Goal: Check status: Check status

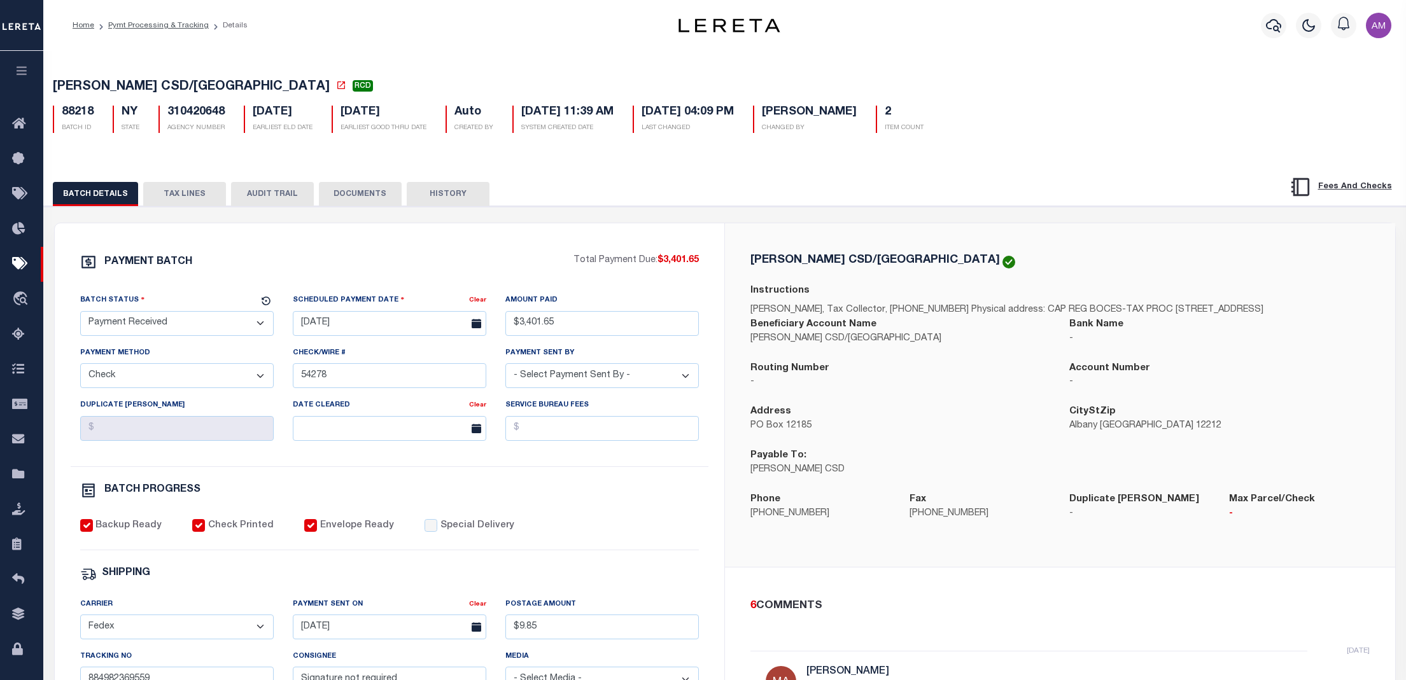
select select "RCD"
select select "CHK"
select select "Little, Audria"
select select "FDX"
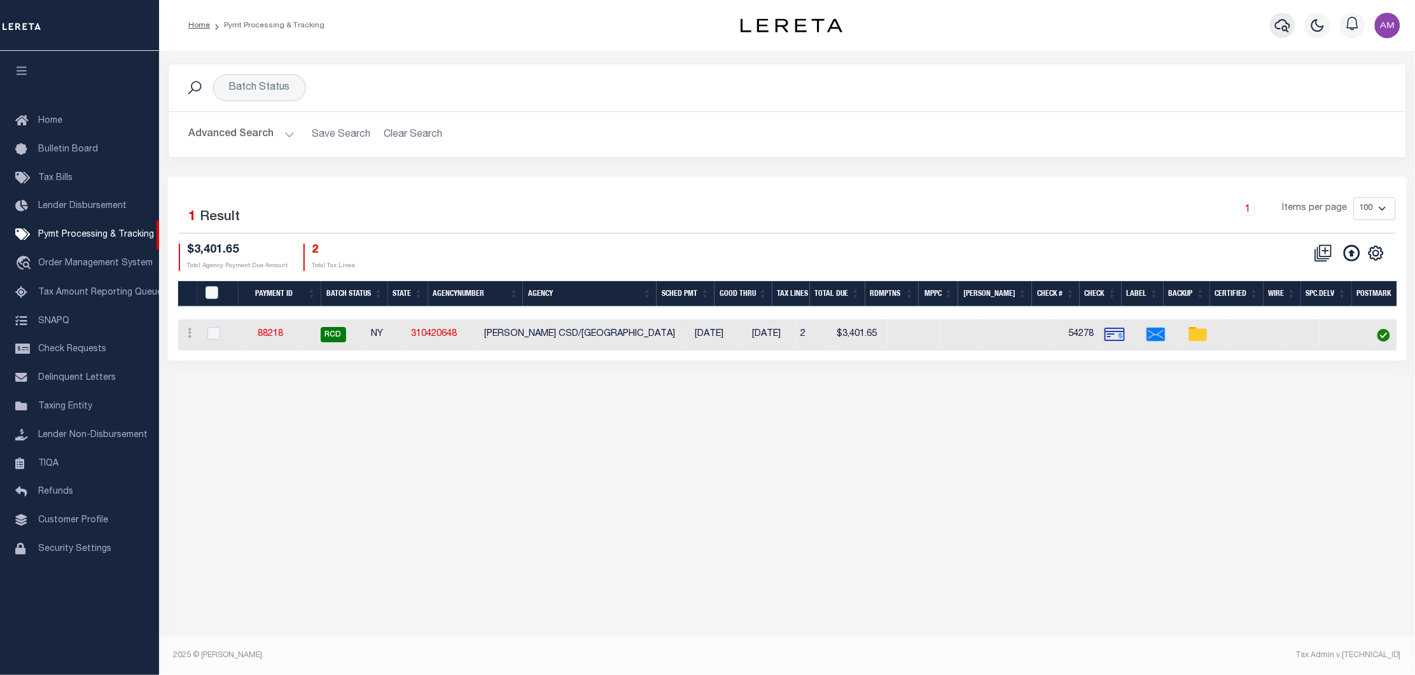
click at [1289, 15] on button "button" at bounding box center [1282, 25] width 25 height 25
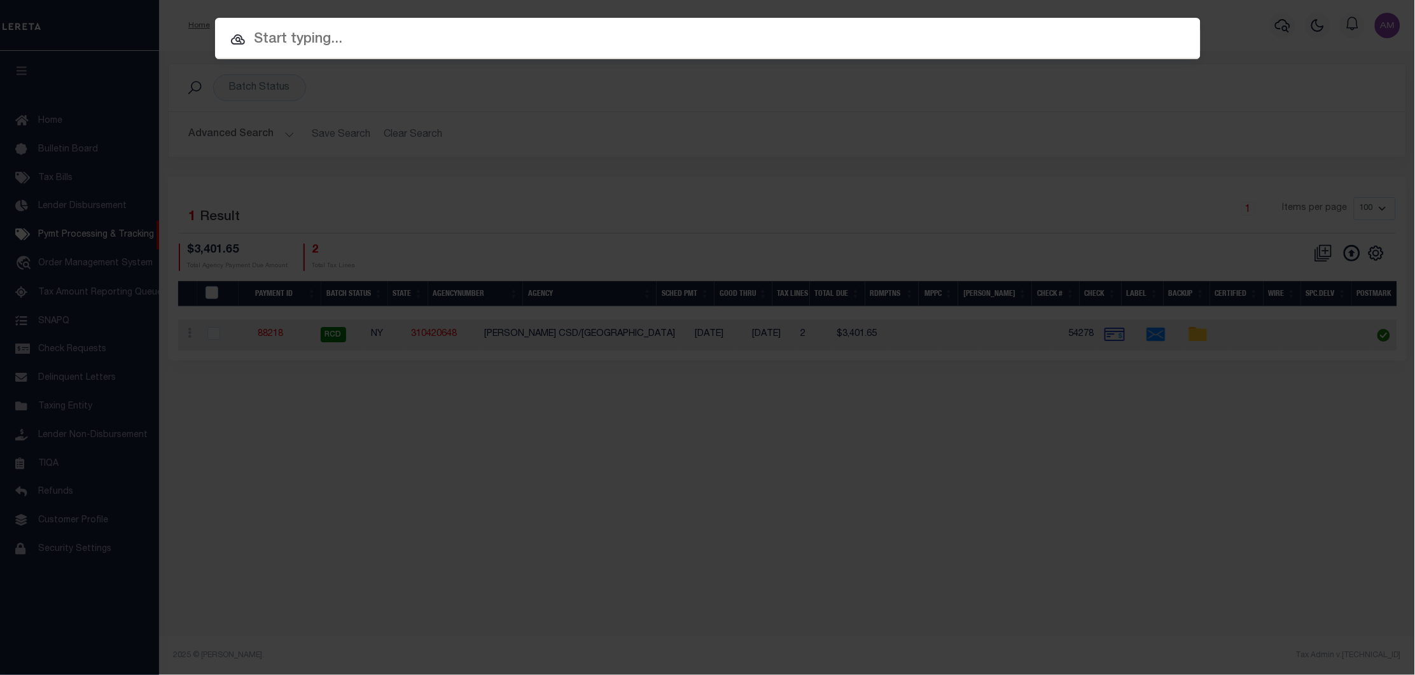
paste input "12231"
type input "12231"
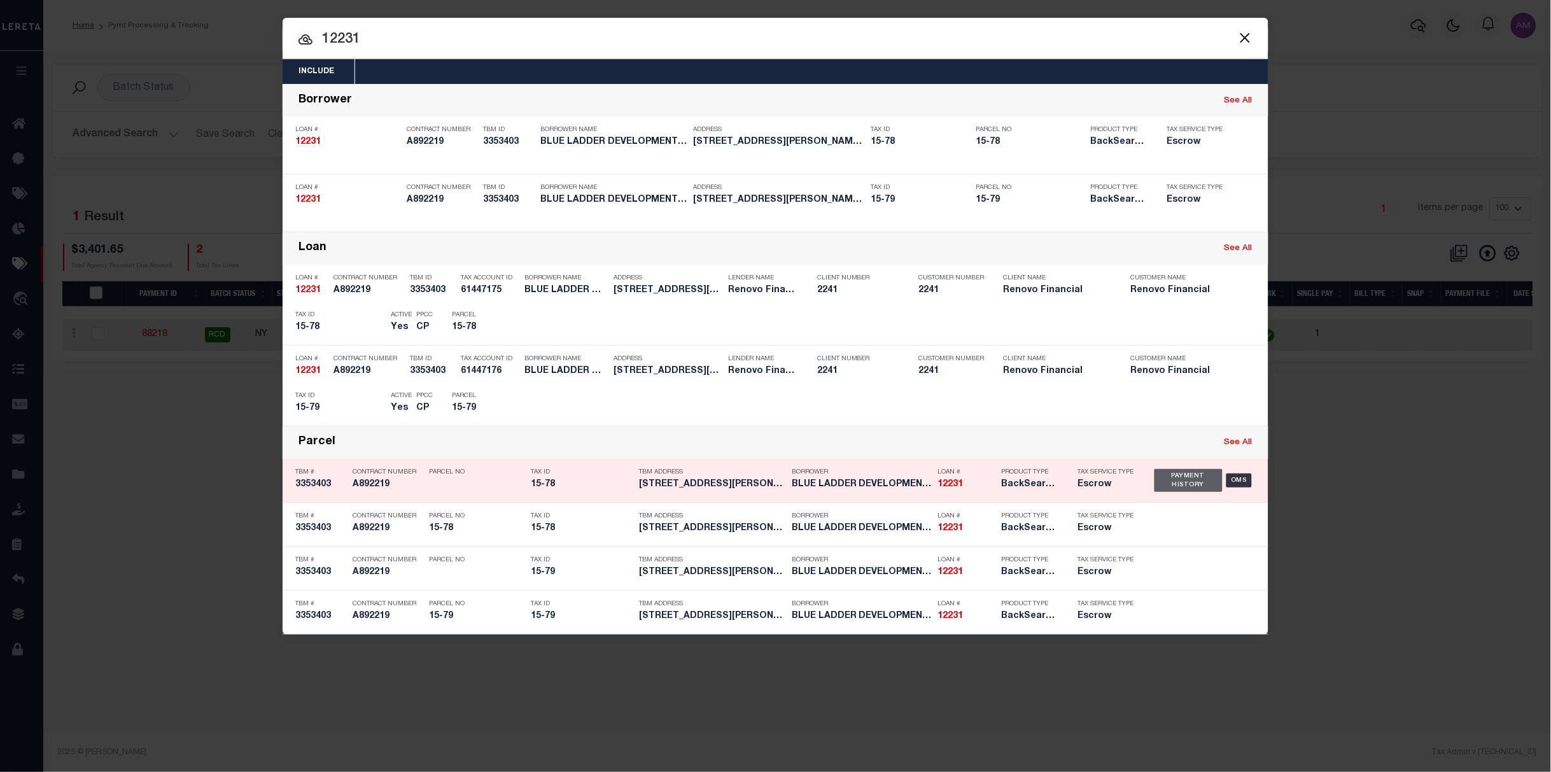
click at [1206, 484] on div "Payment History" at bounding box center [1188, 480] width 68 height 23
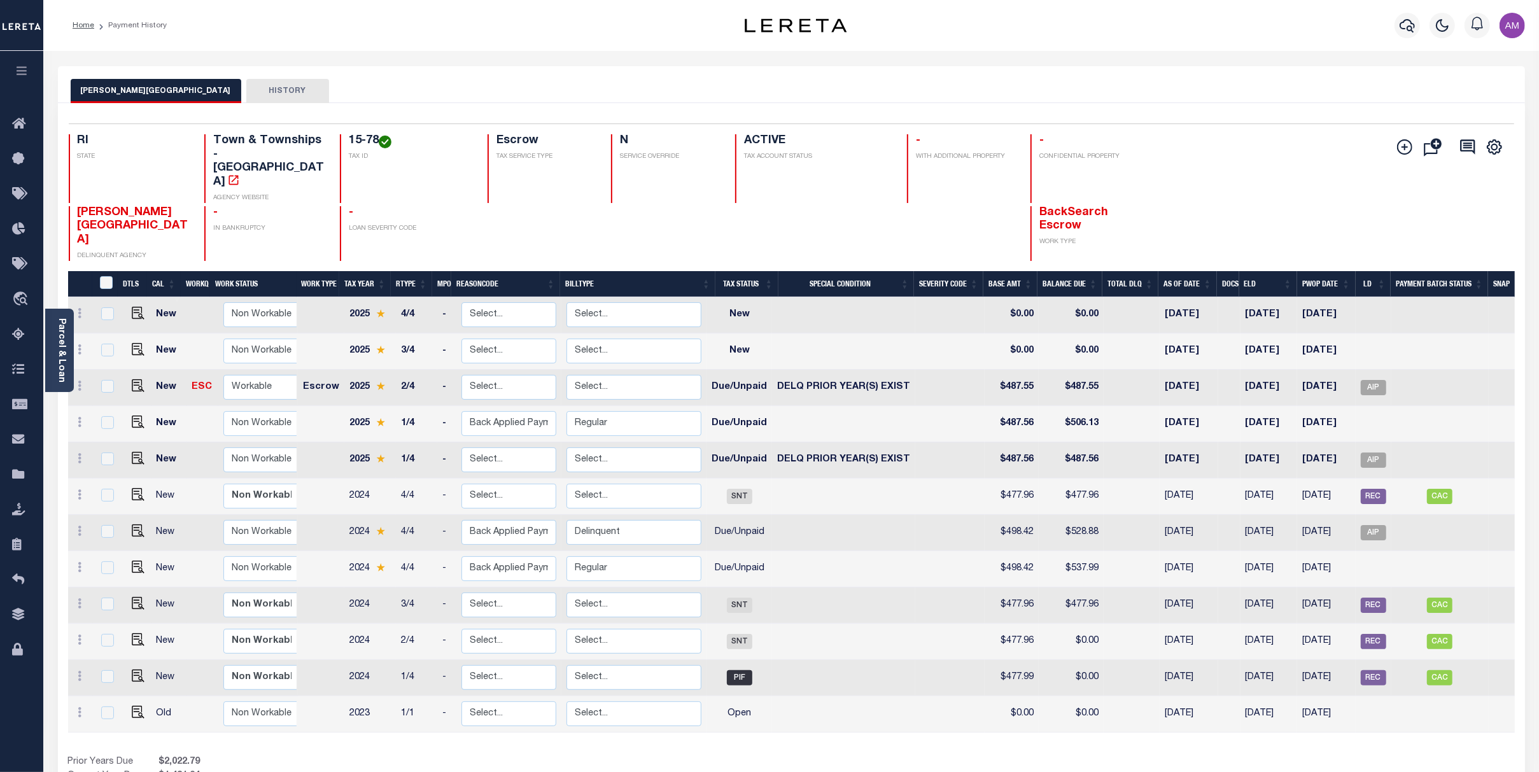
scroll to position [0, 6]
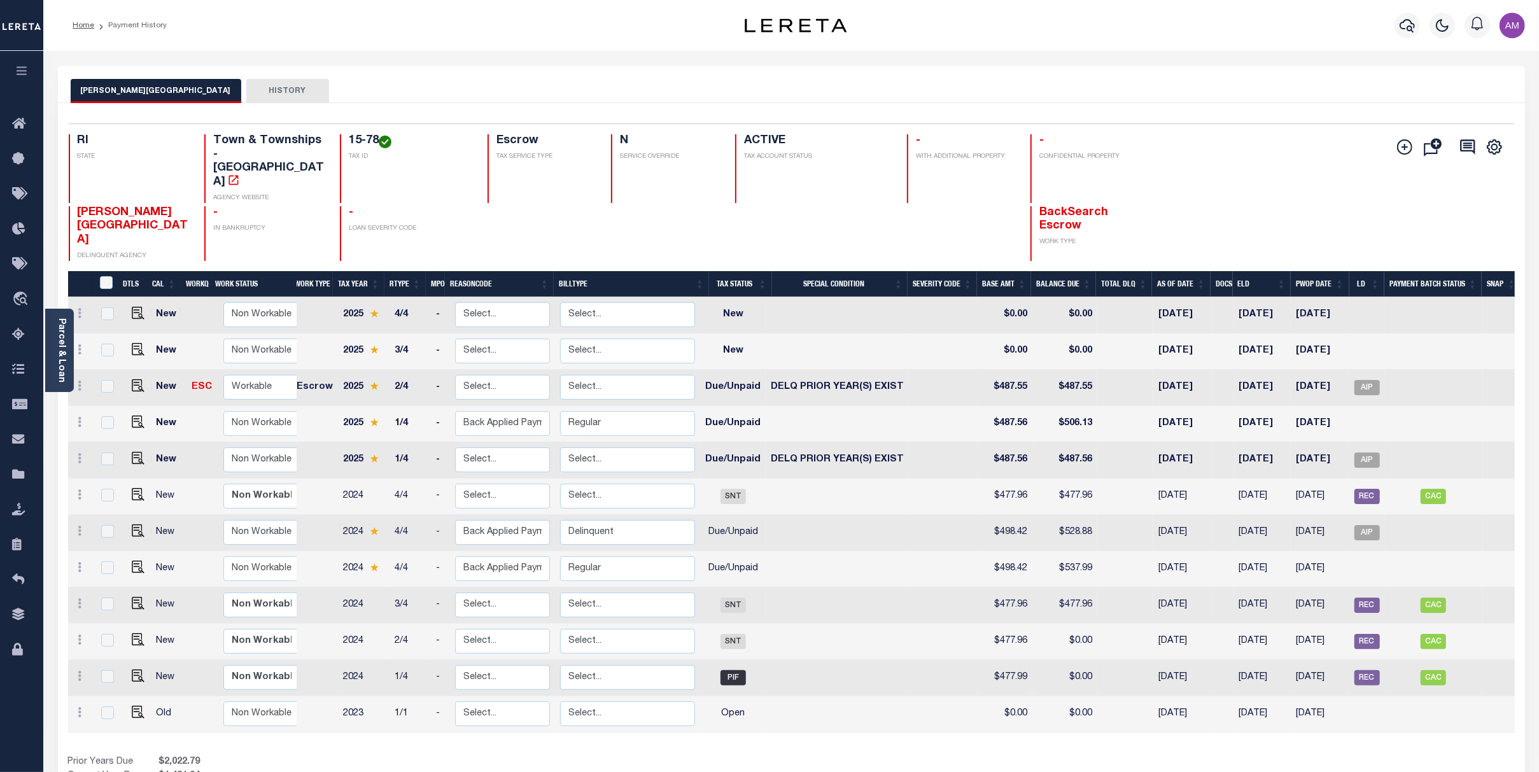
click at [925, 660] on td at bounding box center [943, 678] width 69 height 36
checkbox input "true"
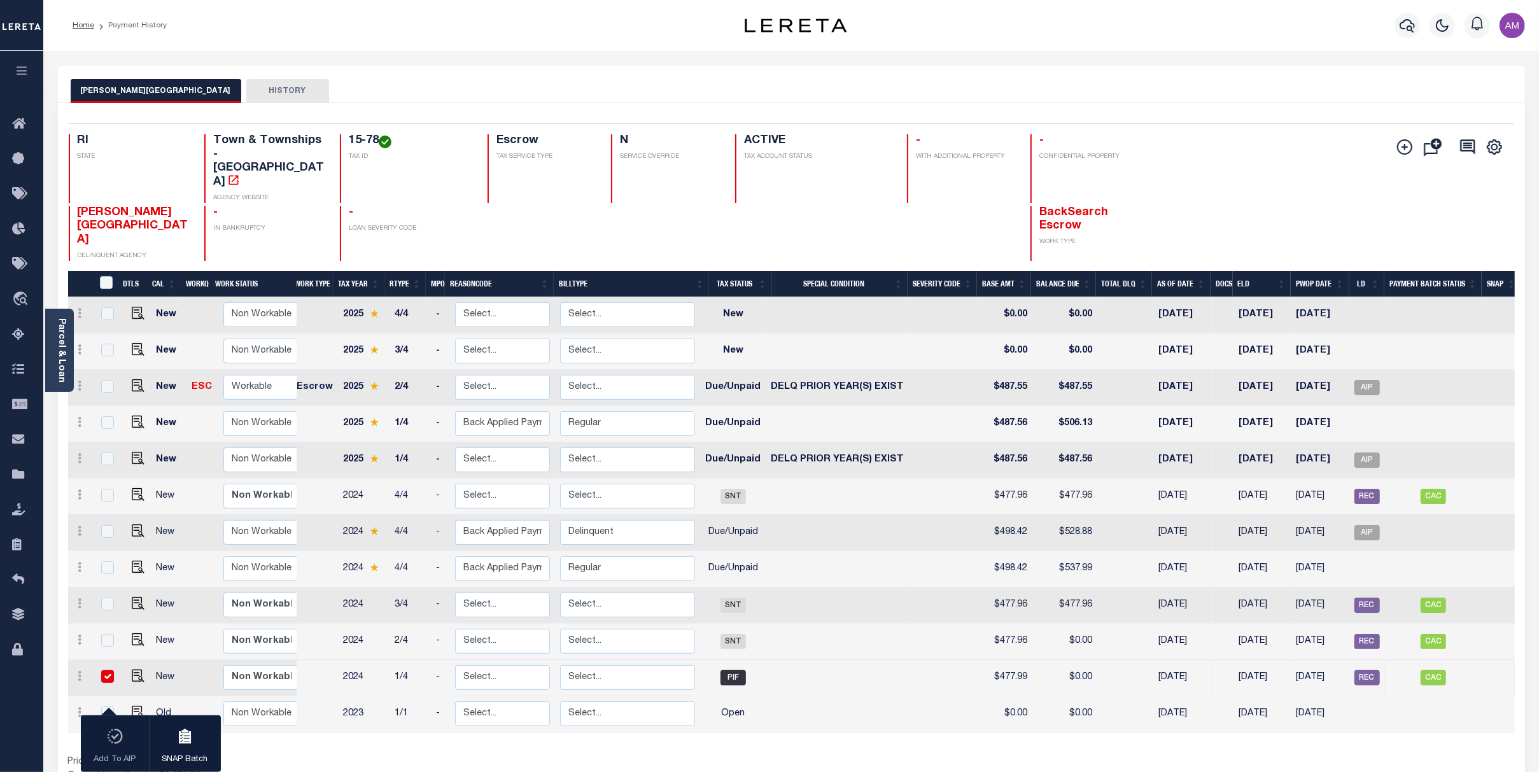
click at [494, 755] on div "Prior Years Due $2,022.79 Current Year Due $1,481.24 Total Balance Due $3,504.03" at bounding box center [430, 776] width 724 height 43
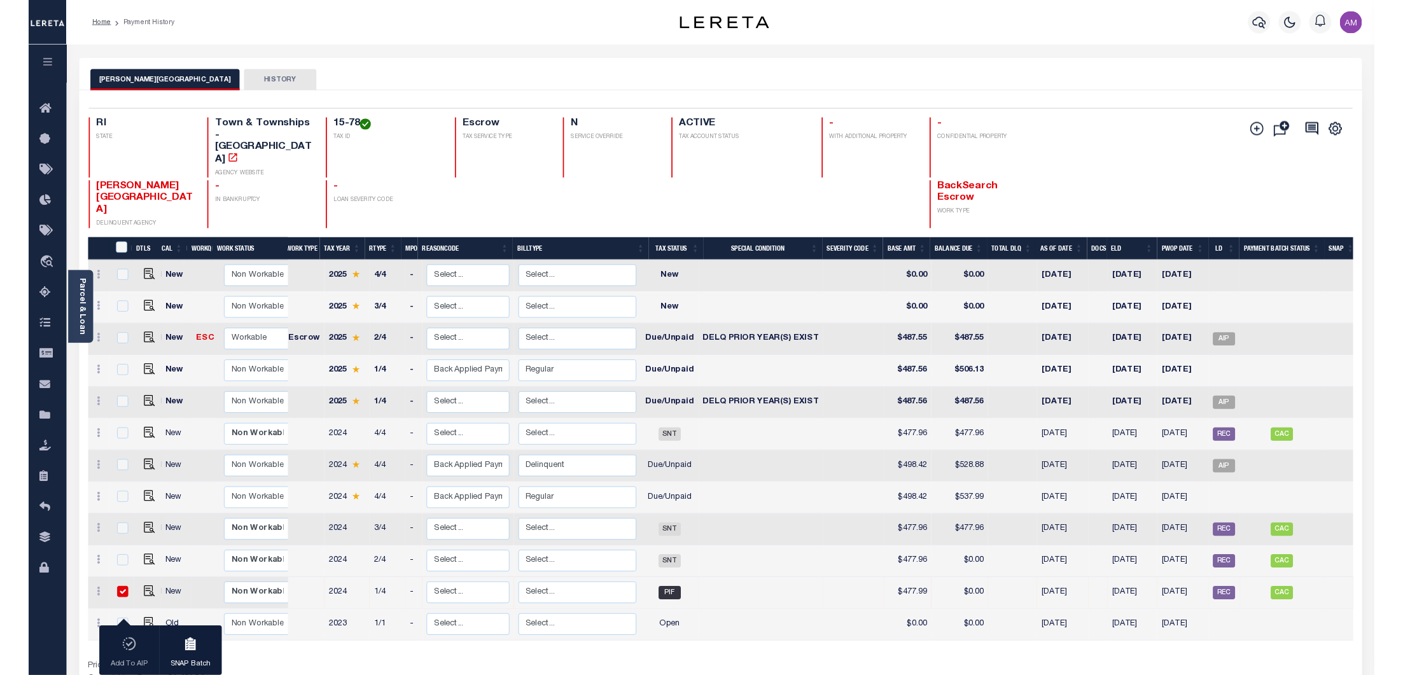
scroll to position [0, 0]
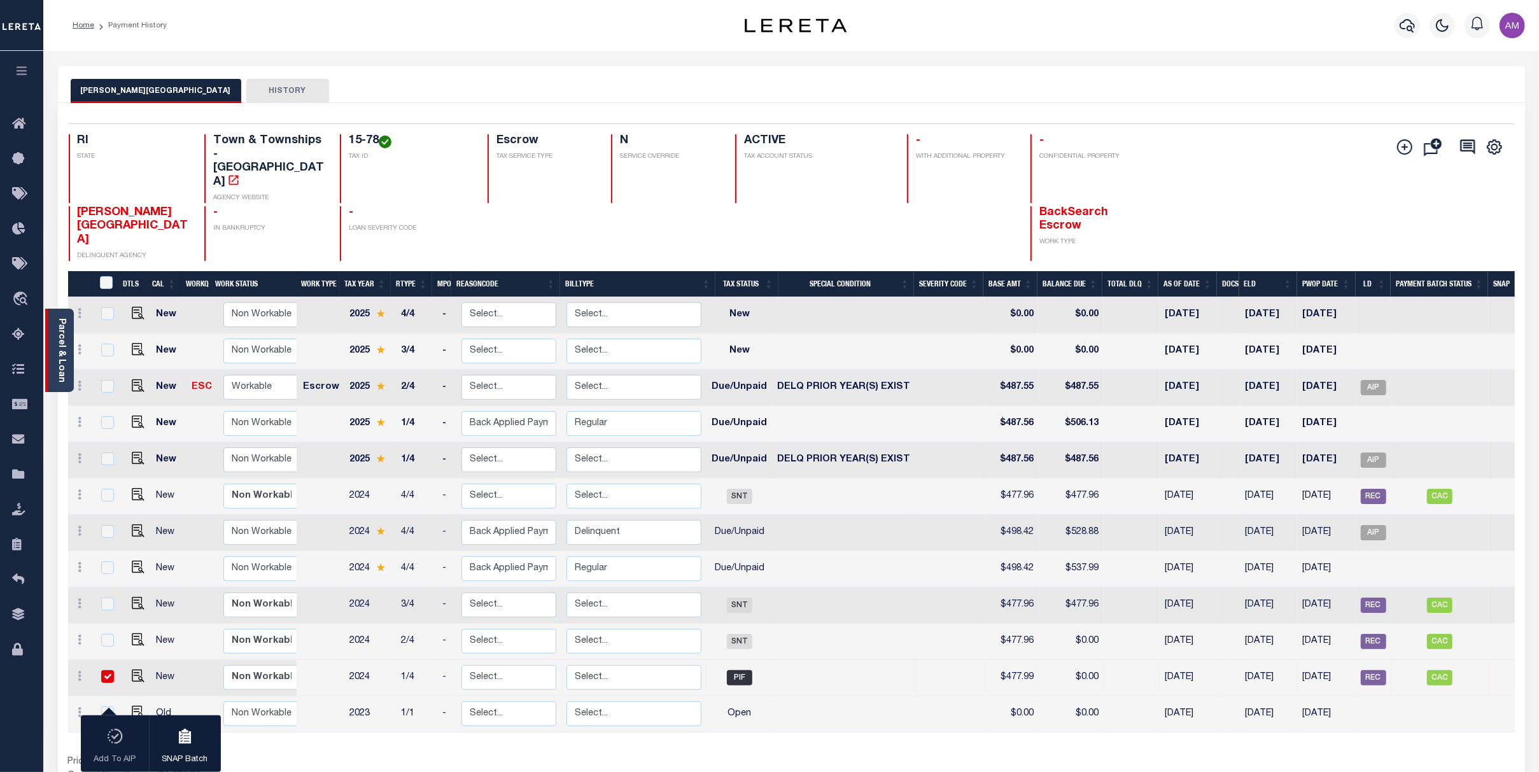
click at [60, 316] on div "Parcel & Loan" at bounding box center [59, 350] width 29 height 83
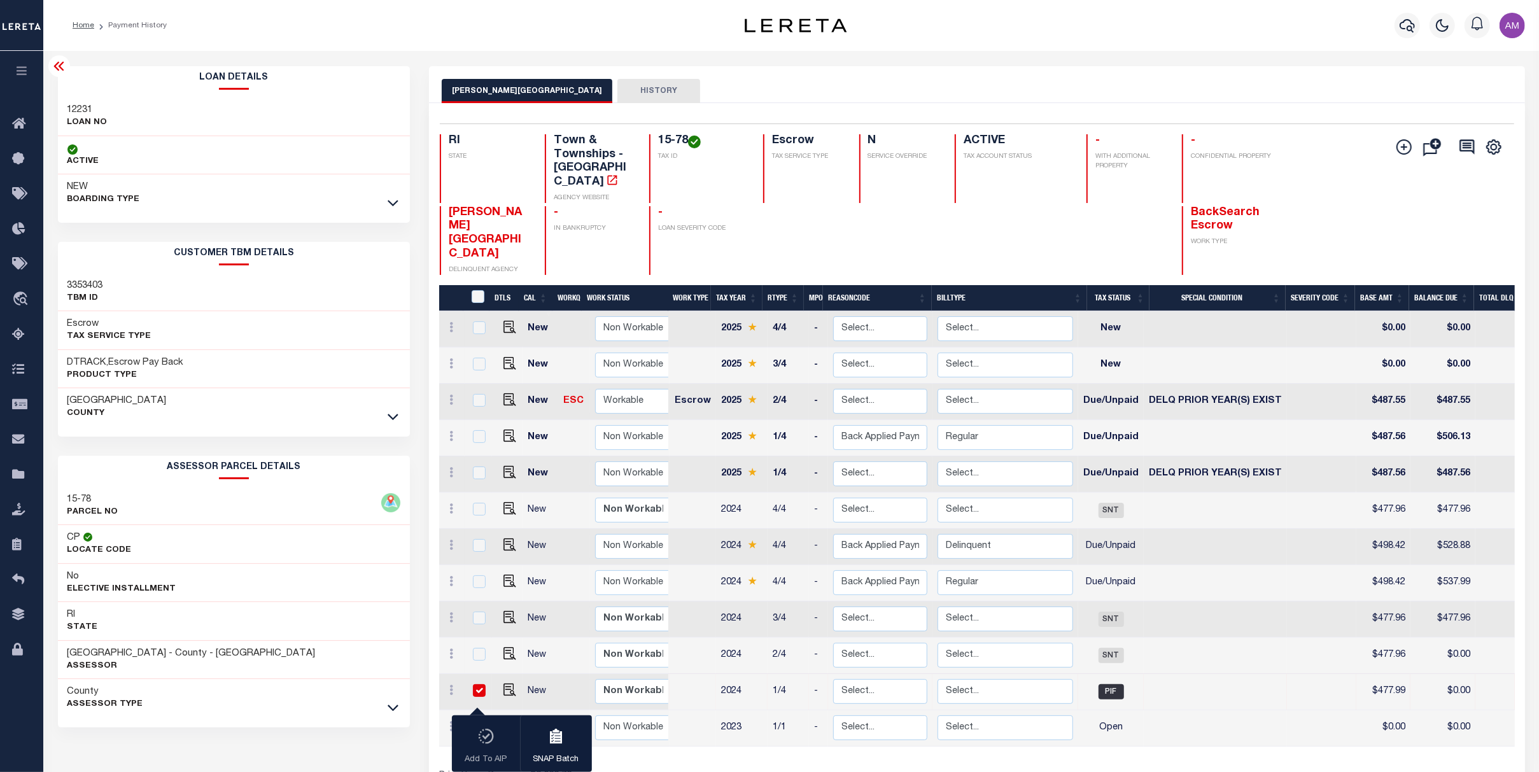
click at [607, 175] on icon "" at bounding box center [612, 180] width 10 height 10
click at [61, 71] on icon at bounding box center [58, 66] width 10 height 9
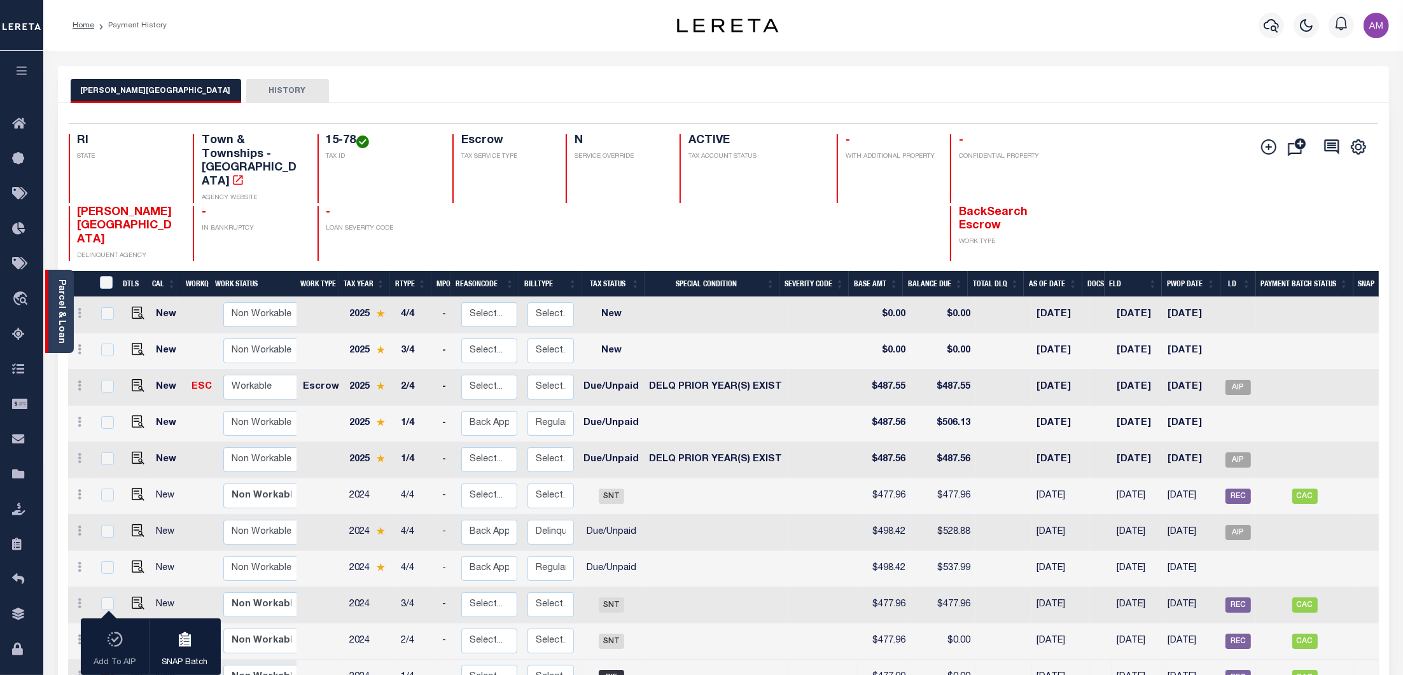
click at [57, 309] on link "Parcel & Loan" at bounding box center [61, 311] width 9 height 64
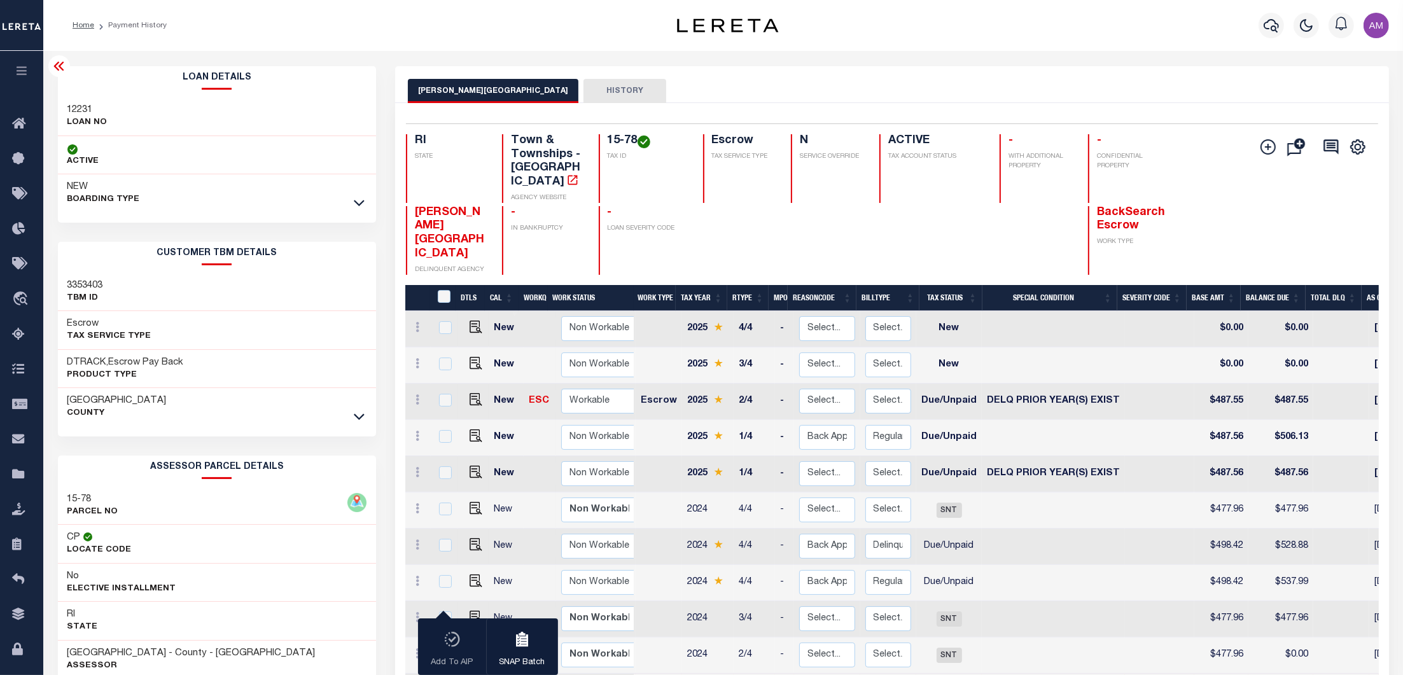
click at [367, 412] on div at bounding box center [359, 417] width 15 height 14
click at [364, 414] on icon at bounding box center [359, 417] width 11 height 6
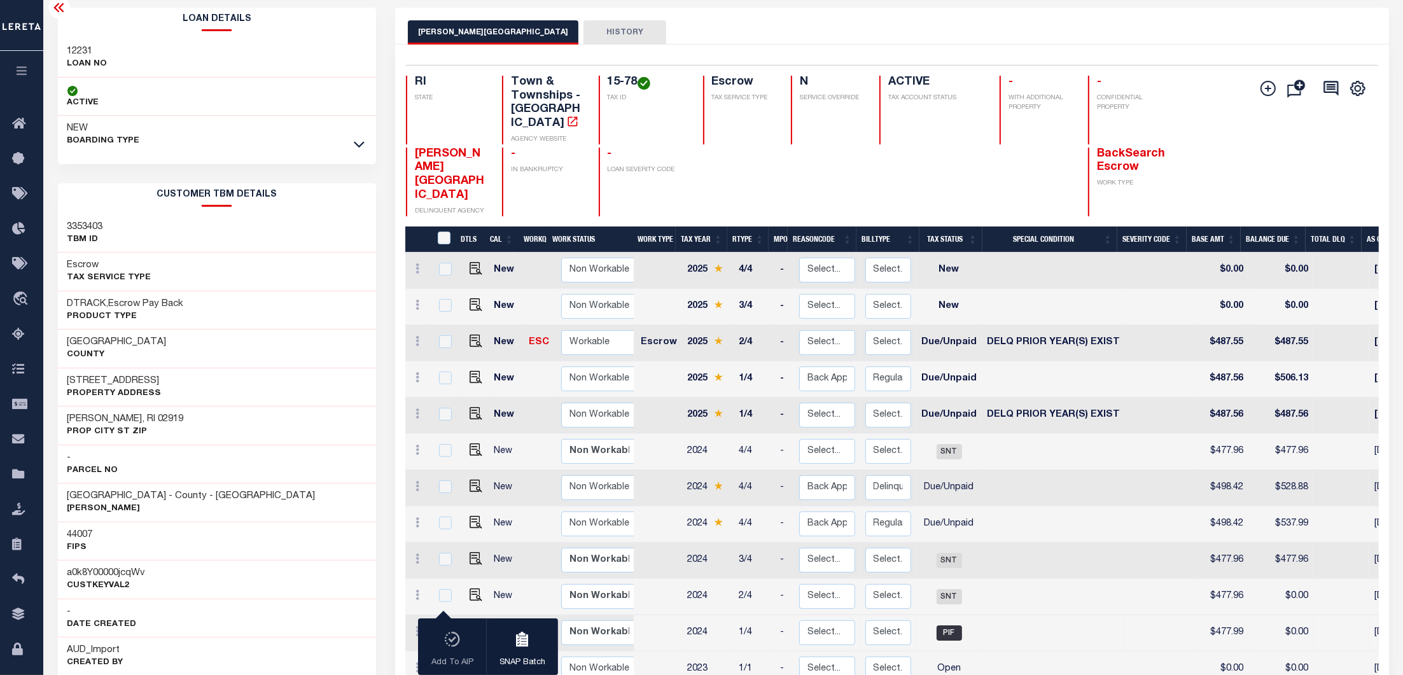
scroll to position [85, 0]
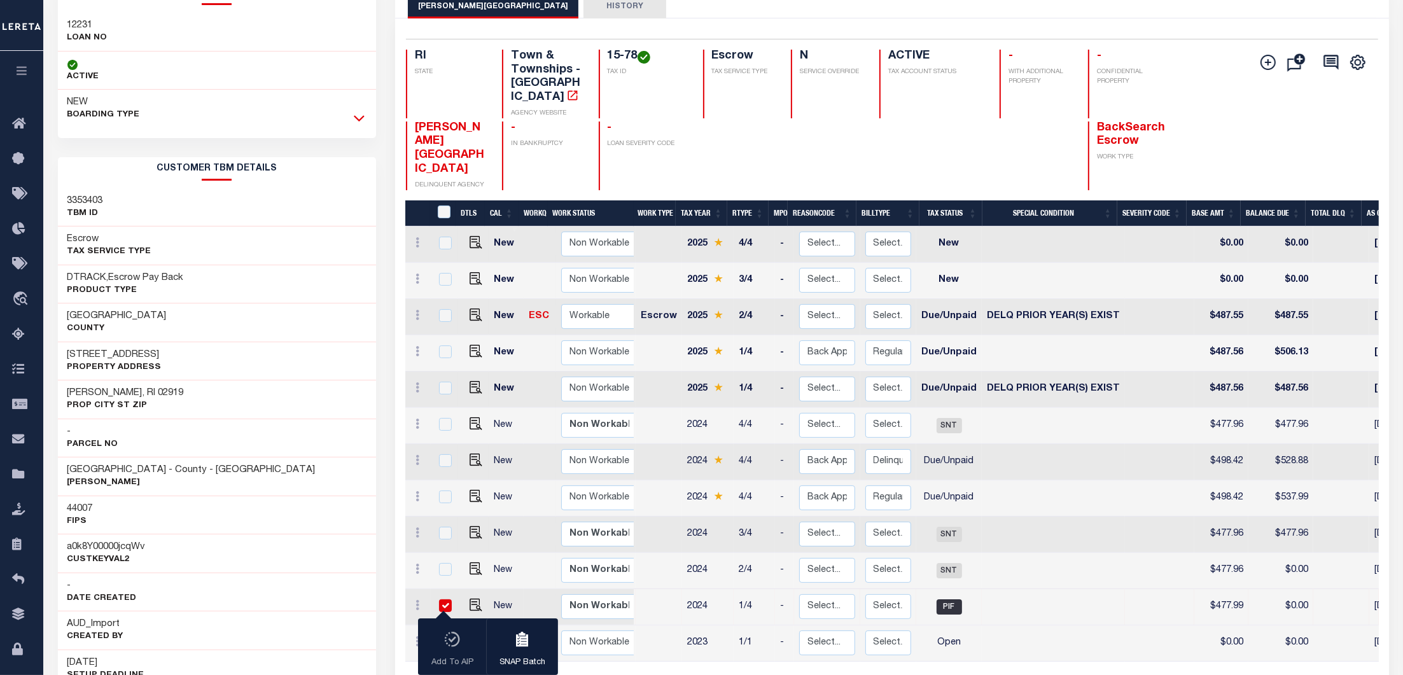
click at [361, 118] on icon at bounding box center [359, 117] width 11 height 13
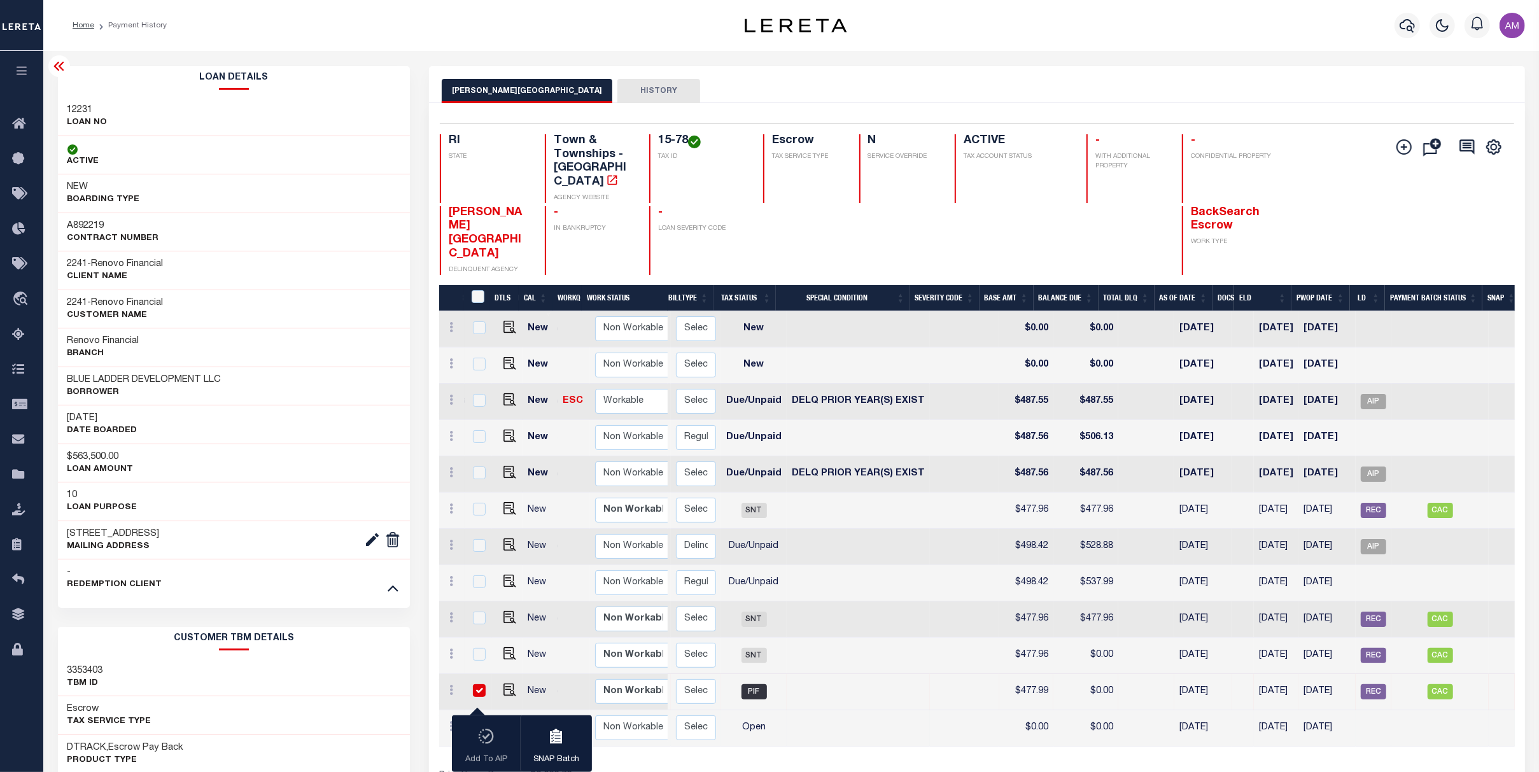
scroll to position [0, 204]
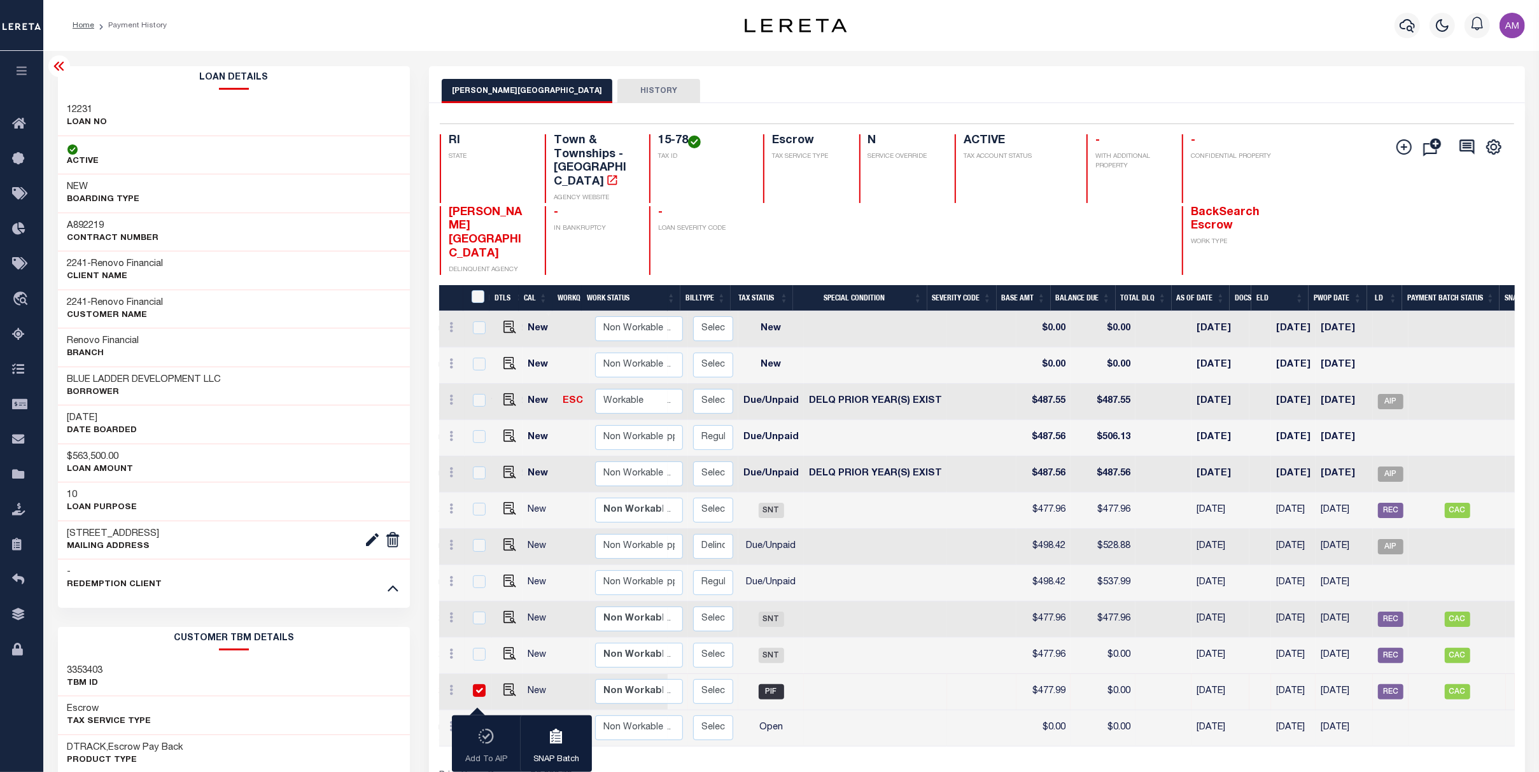
click at [784, 710] on tr "Old Non Workable Workable 2023 1/1 - Select... Payment Reversal Taxable Value C…" at bounding box center [889, 728] width 1308 height 36
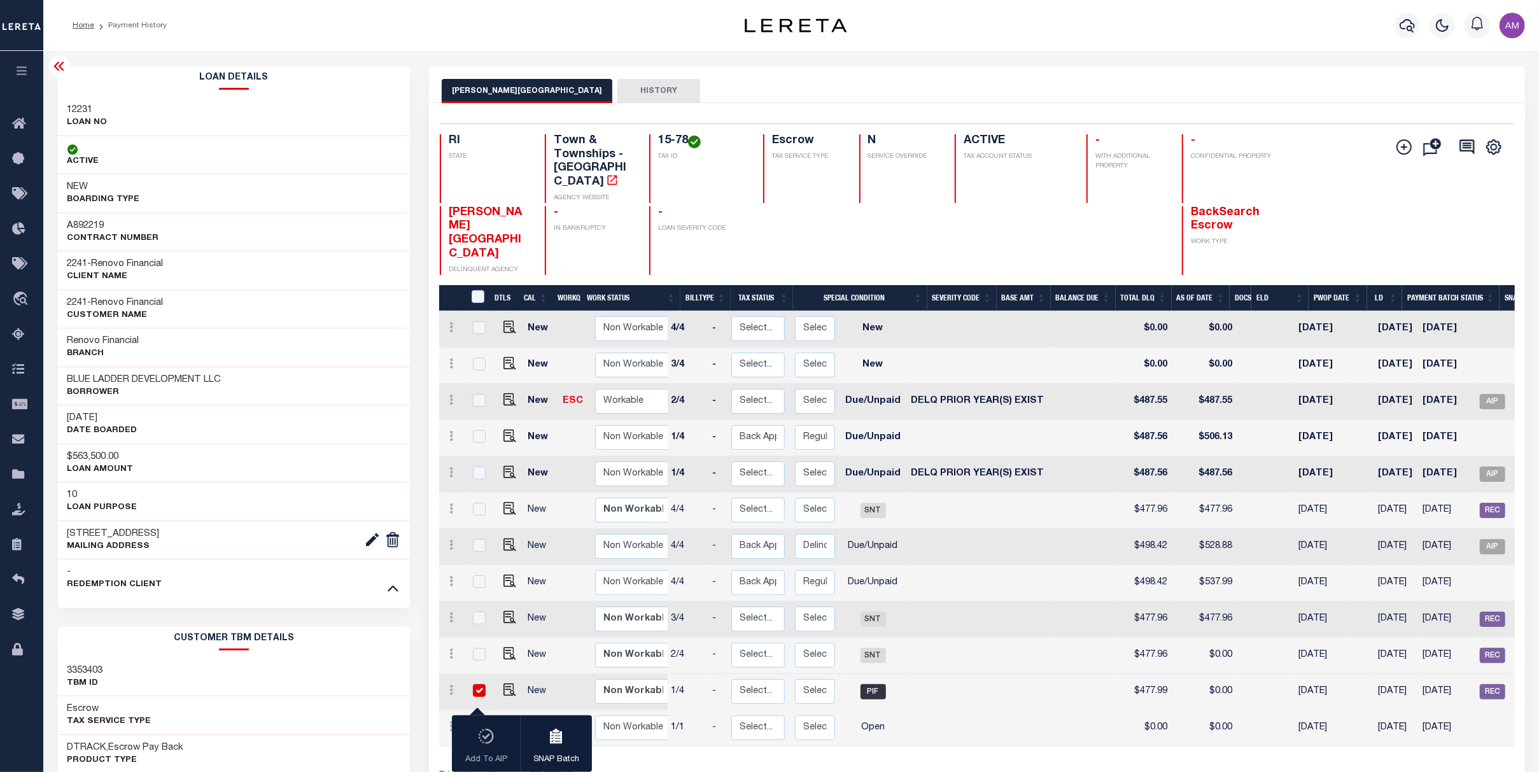
scroll to position [0, 80]
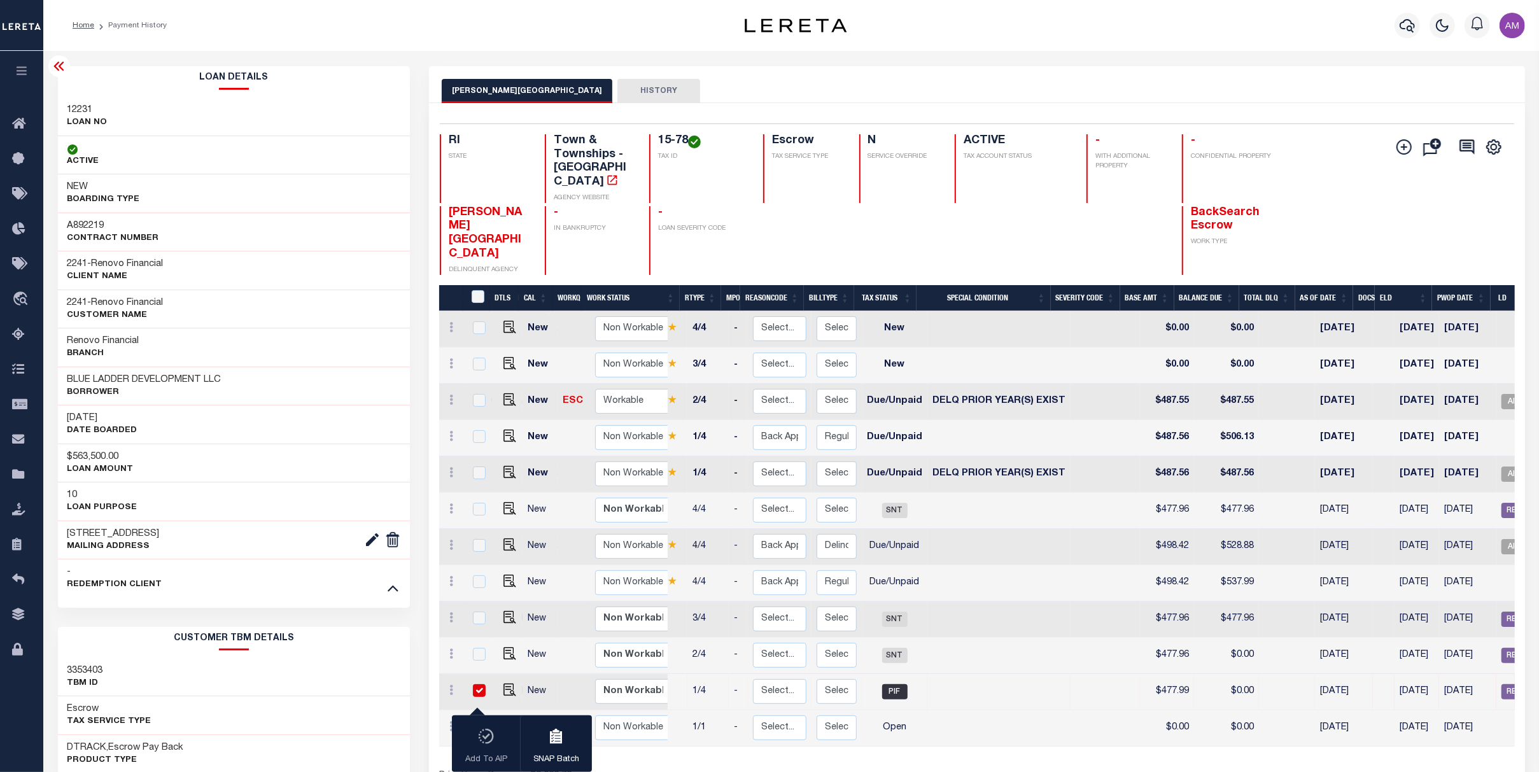
click at [66, 61] on div at bounding box center [59, 66] width 22 height 22
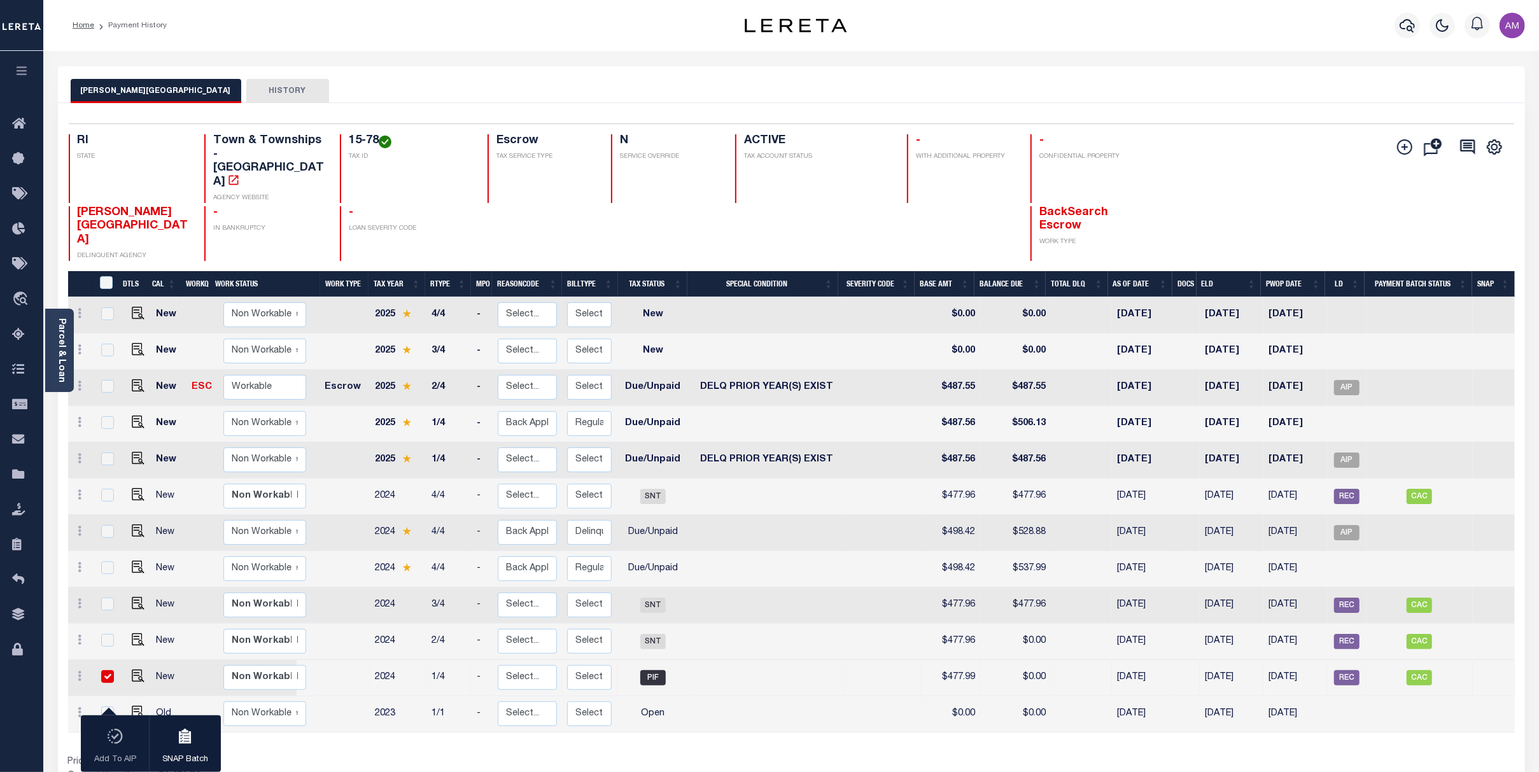
scroll to position [0, 0]
click at [61, 356] on link "Parcel & Loan" at bounding box center [61, 350] width 9 height 64
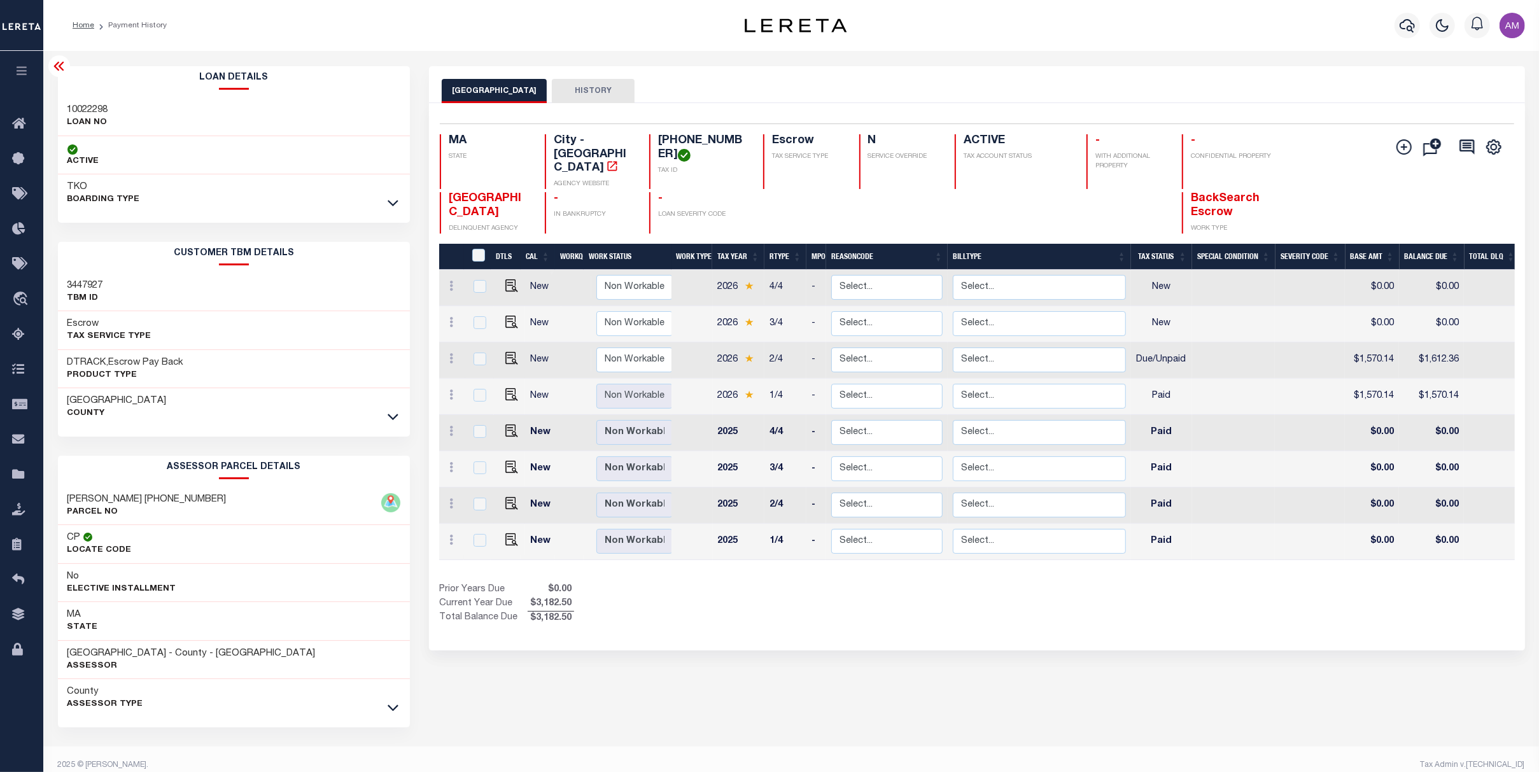
click at [66, 68] on div at bounding box center [59, 66] width 22 height 22
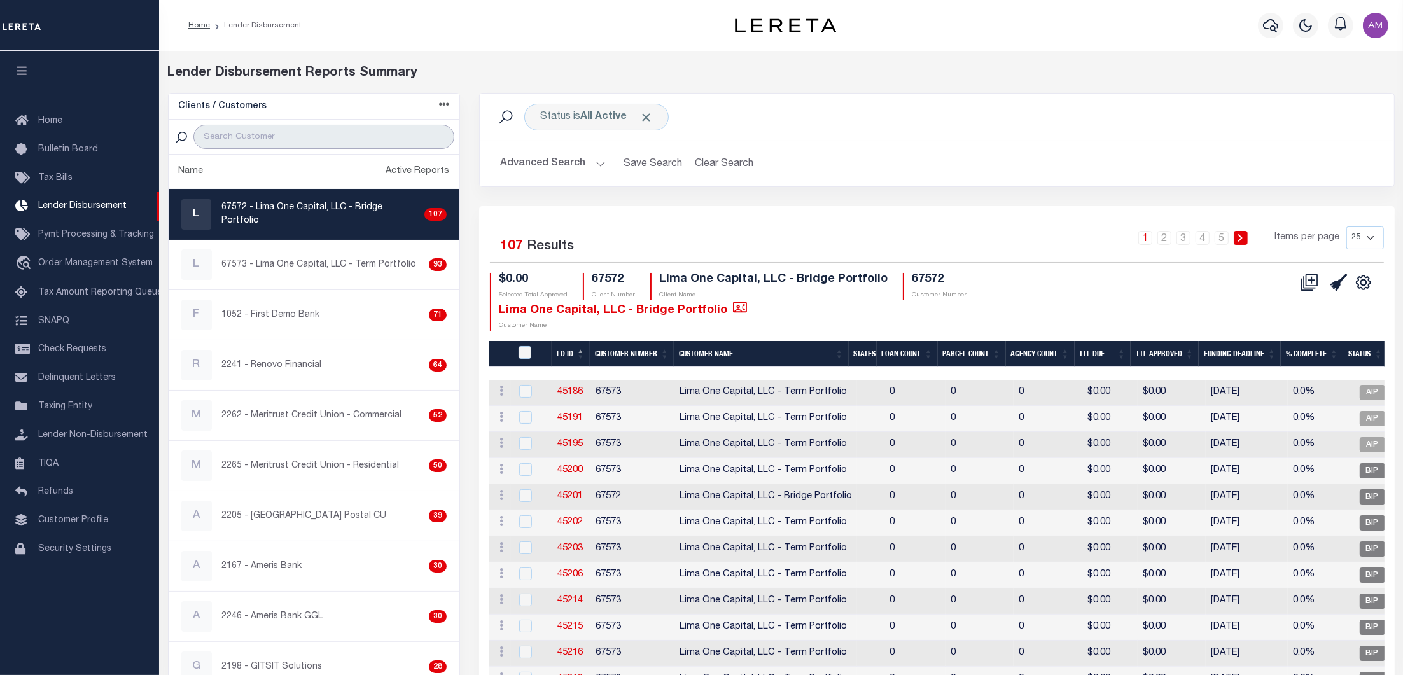
click at [293, 137] on input "search" at bounding box center [323, 137] width 261 height 24
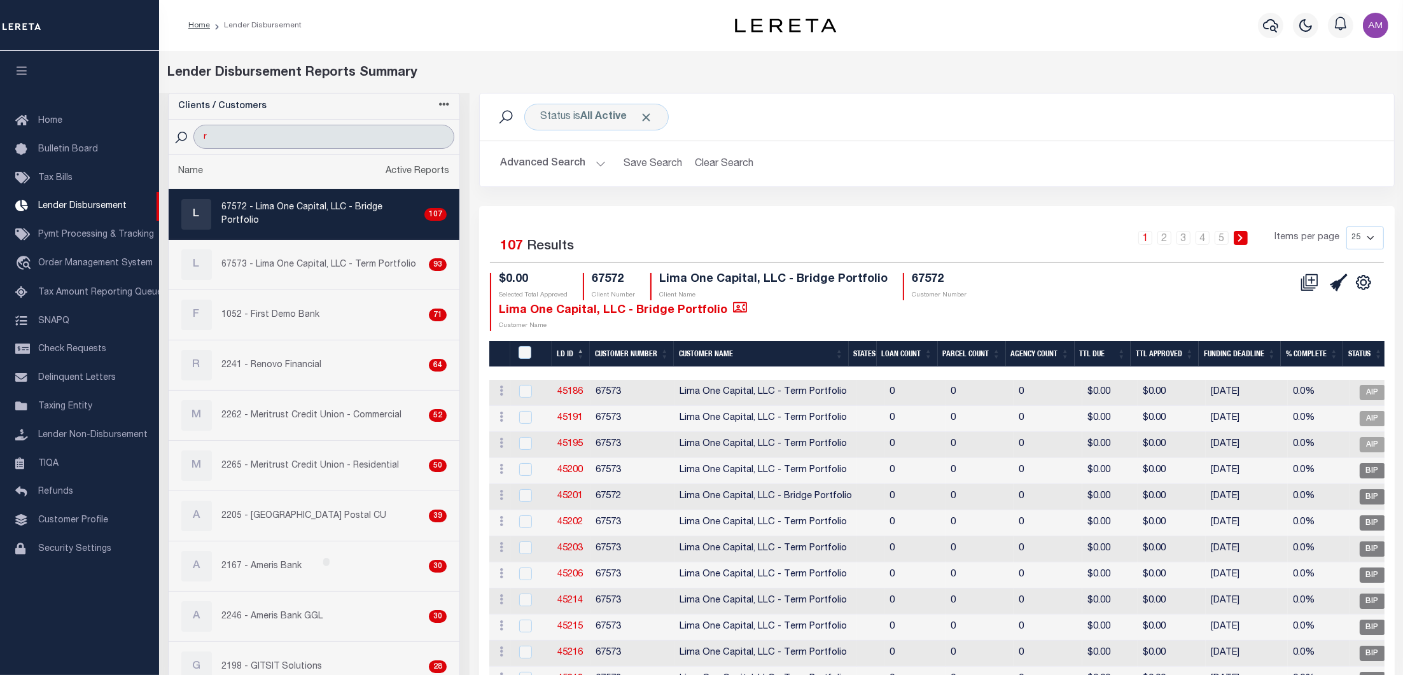
type input "renovo"
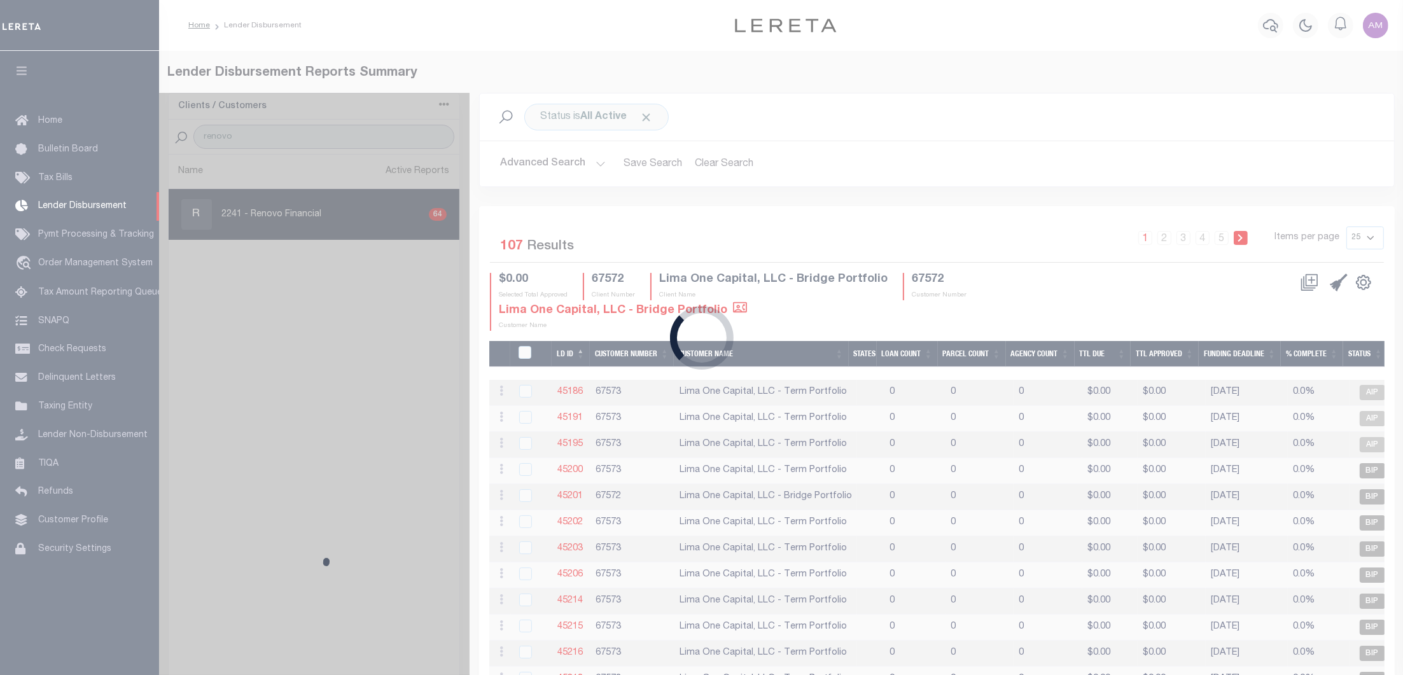
select select
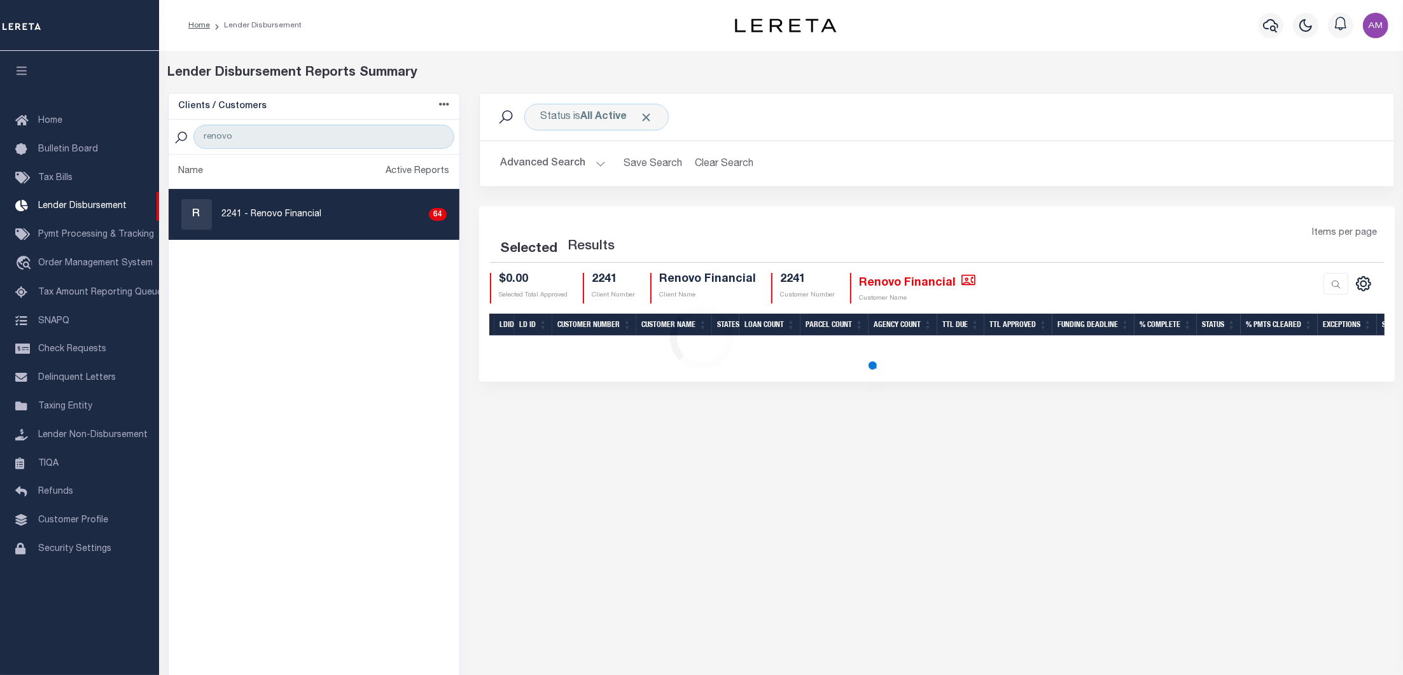
click at [552, 164] on button "Advanced Search" at bounding box center [553, 163] width 106 height 25
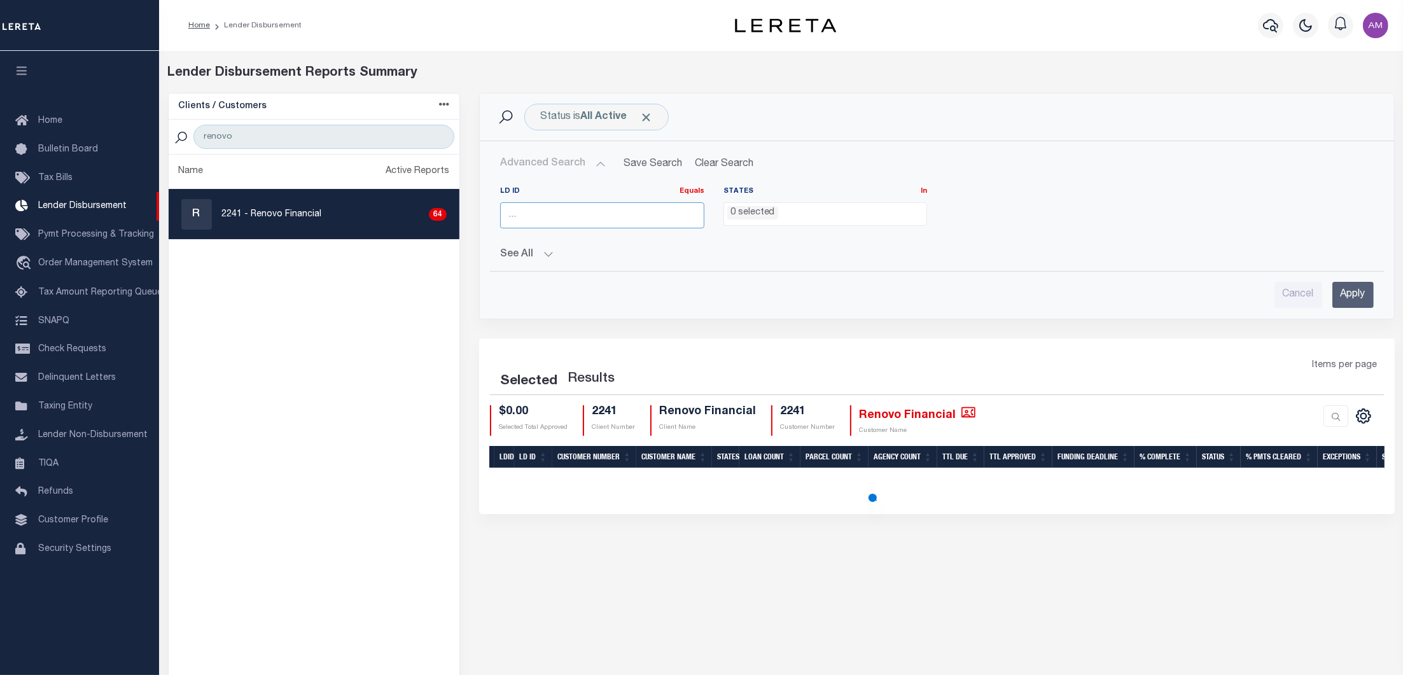
click at [554, 212] on input "number" at bounding box center [602, 215] width 204 height 26
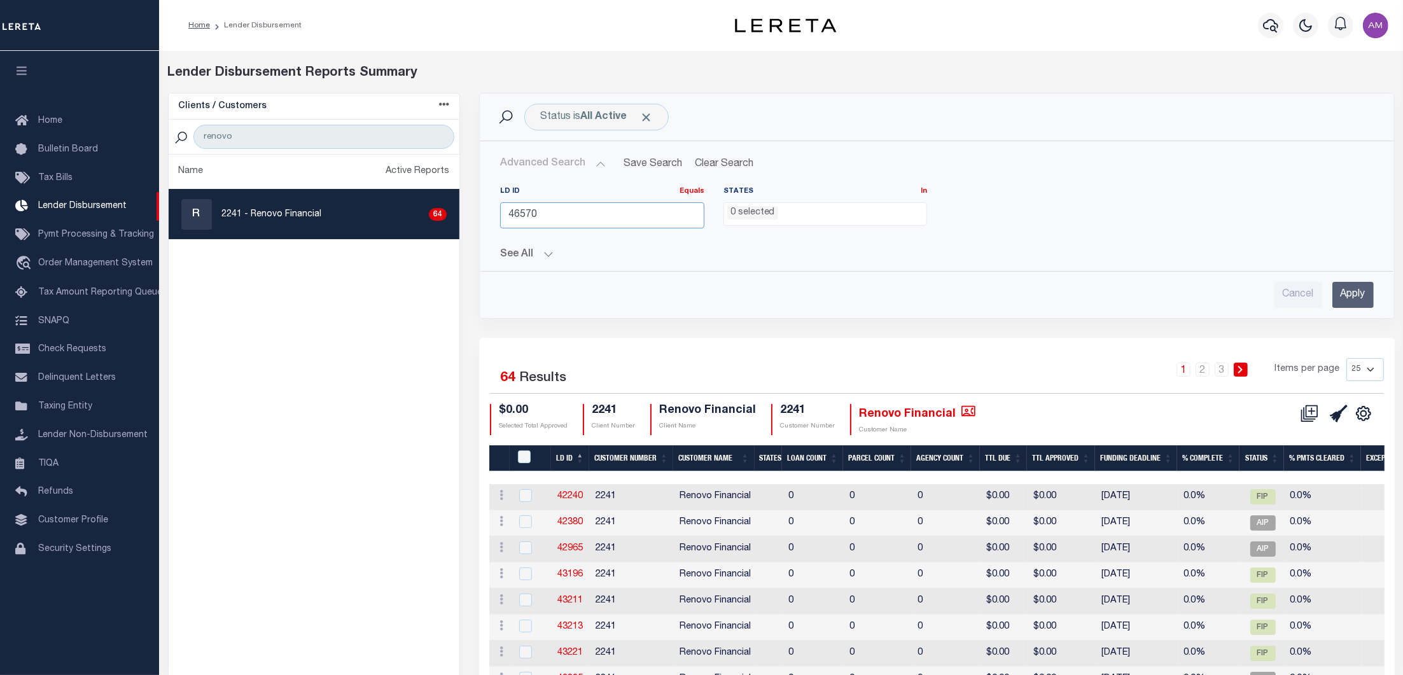
type input "46570"
drag, startPoint x: 1387, startPoint y: 297, endPoint x: 1376, endPoint y: 295, distance: 11.7
click at [1385, 297] on div "Advanced Search Save Search Clear Search LD ID Equals Equals Is Not Equal To Is…" at bounding box center [936, 229] width 913 height 157
click at [1360, 292] on input "Apply" at bounding box center [1353, 295] width 41 height 26
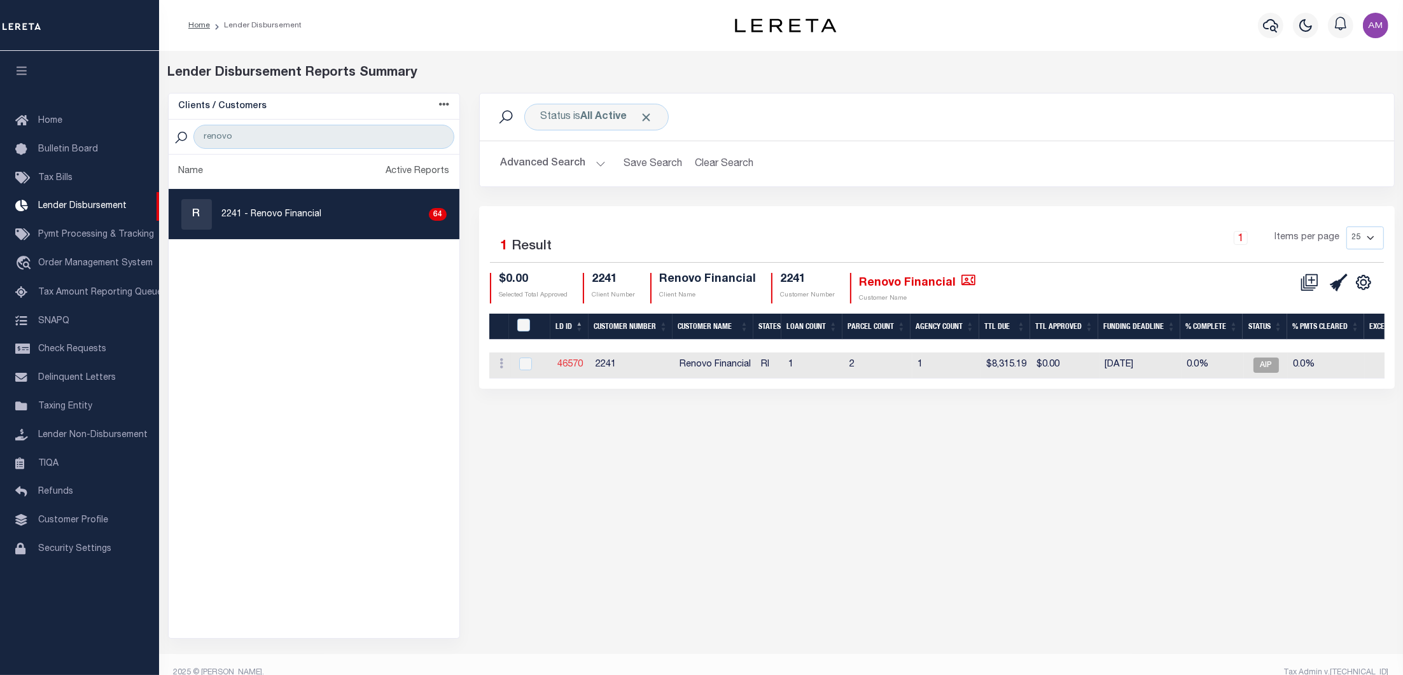
click at [570, 361] on link "46570" at bounding box center [569, 364] width 25 height 9
checkbox input "true"
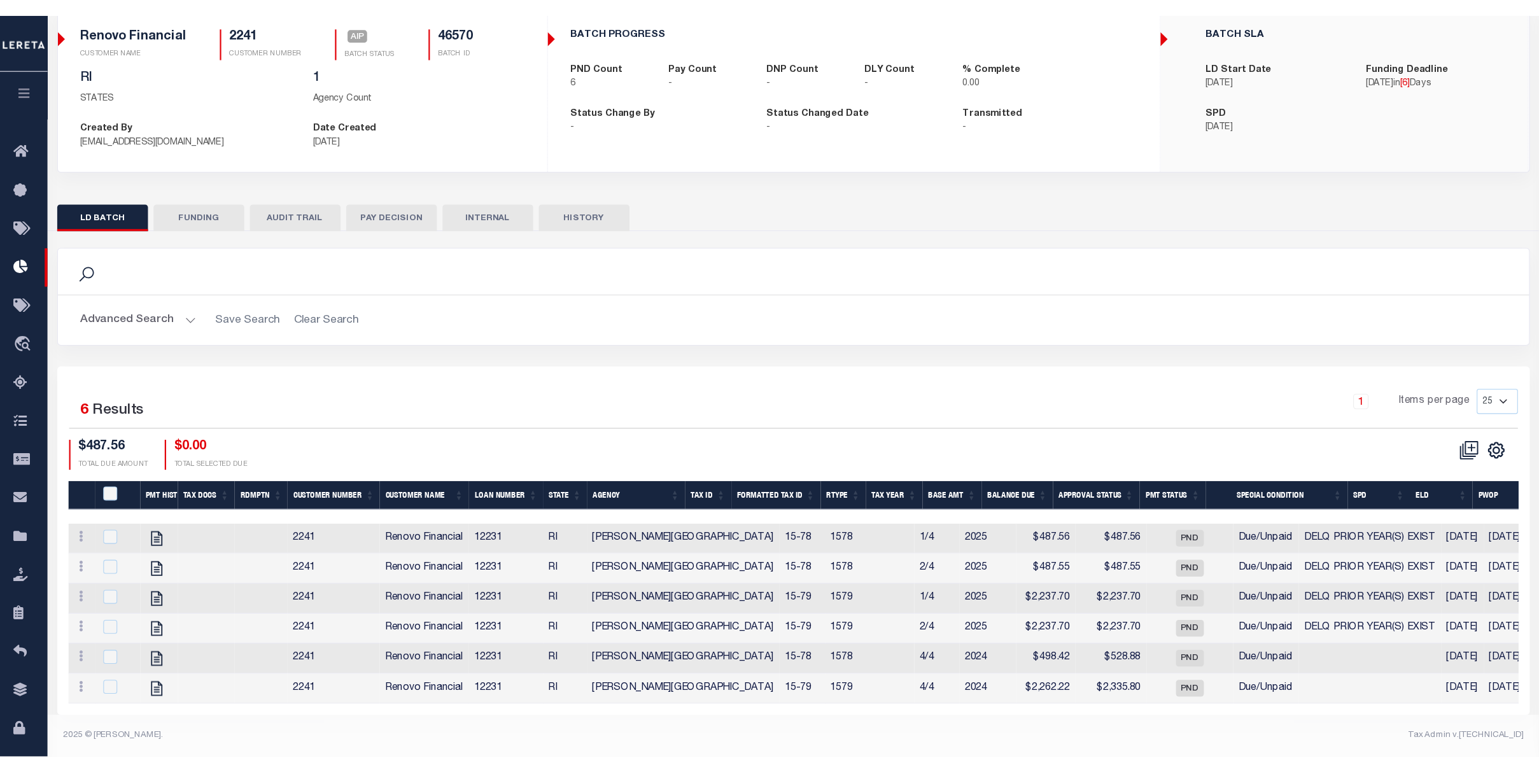
scroll to position [14, 0]
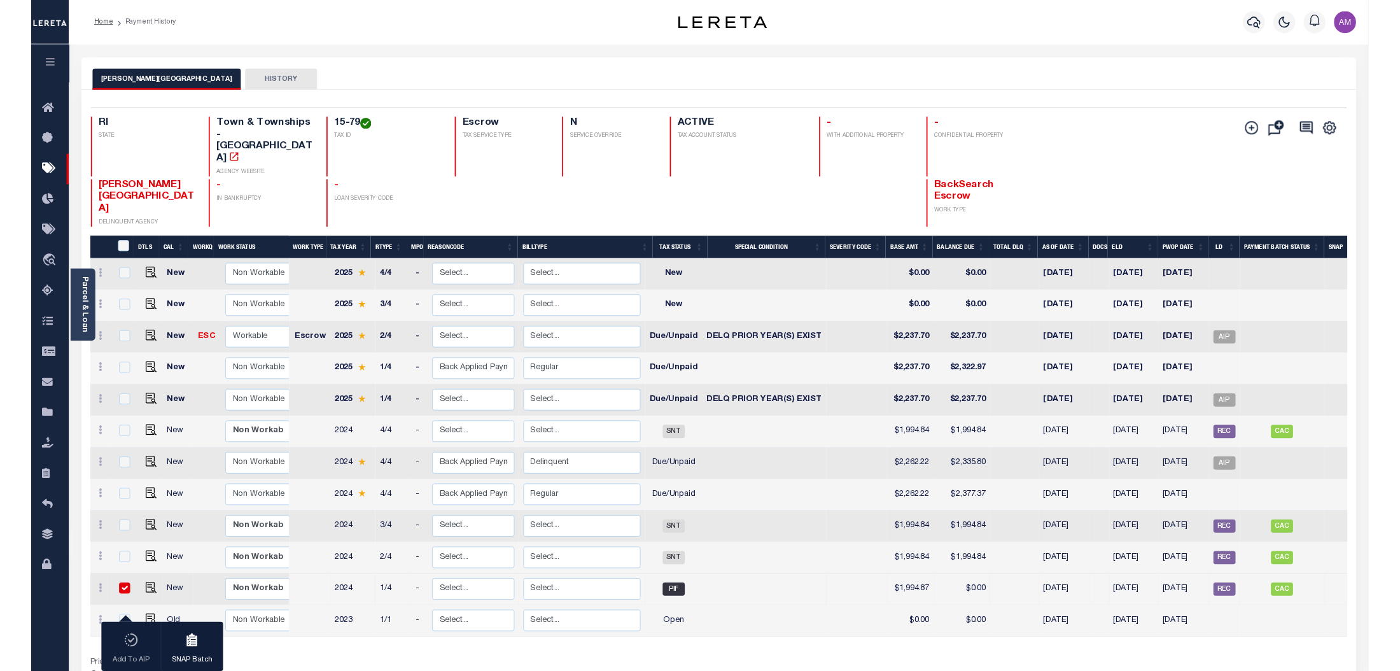
scroll to position [85, 0]
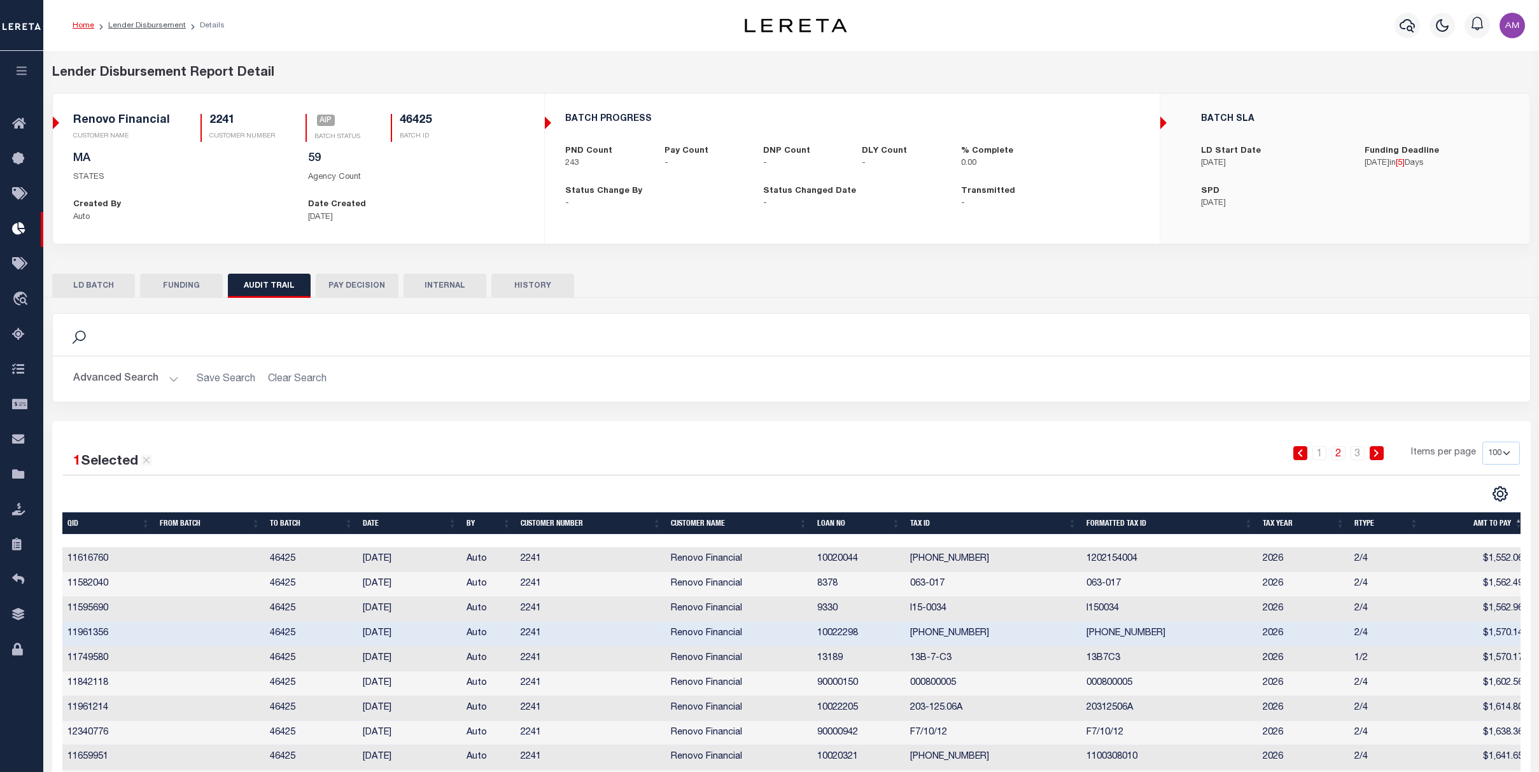
select select "100"
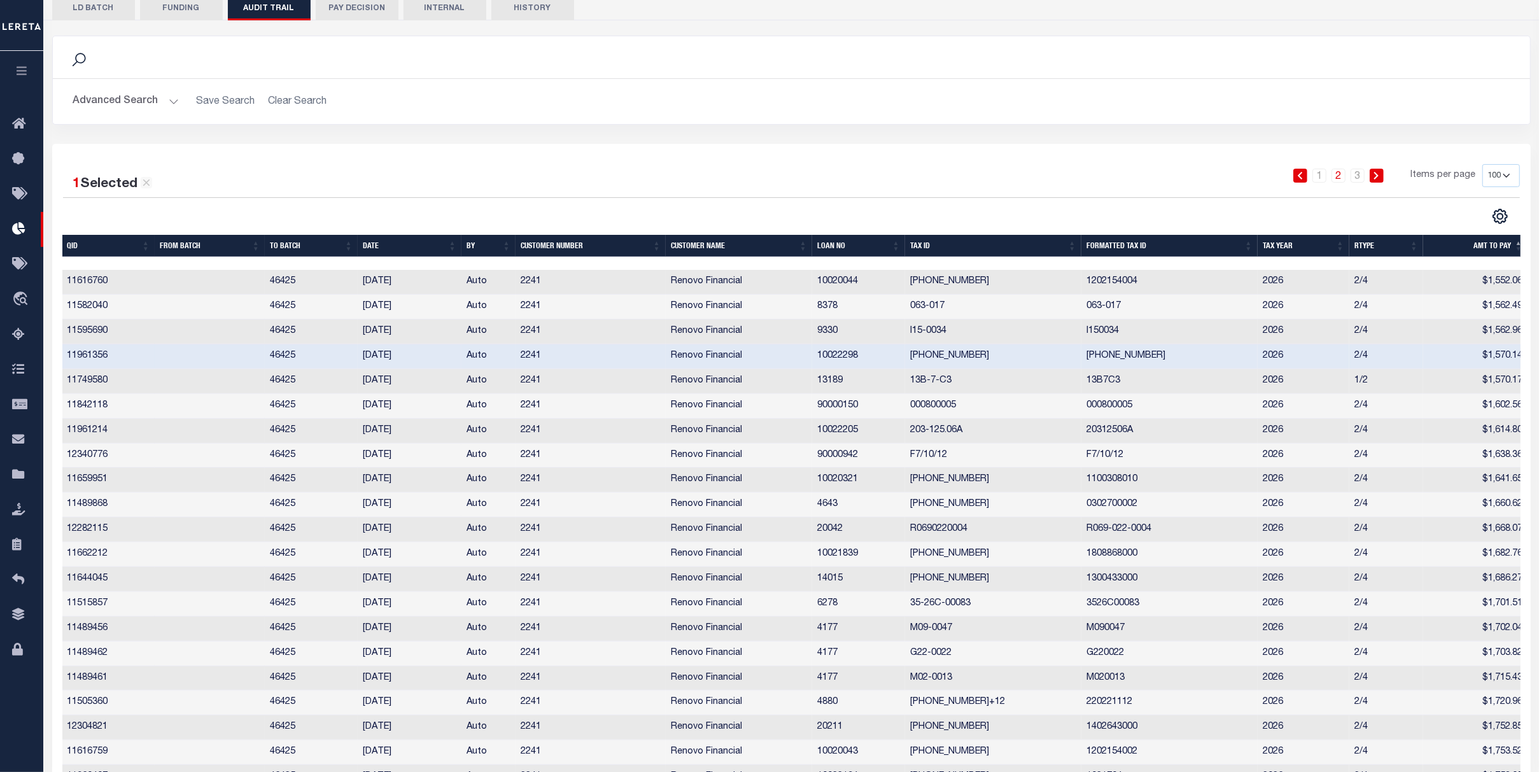
scroll to position [0, 6]
